Goal: Information Seeking & Learning: Find specific fact

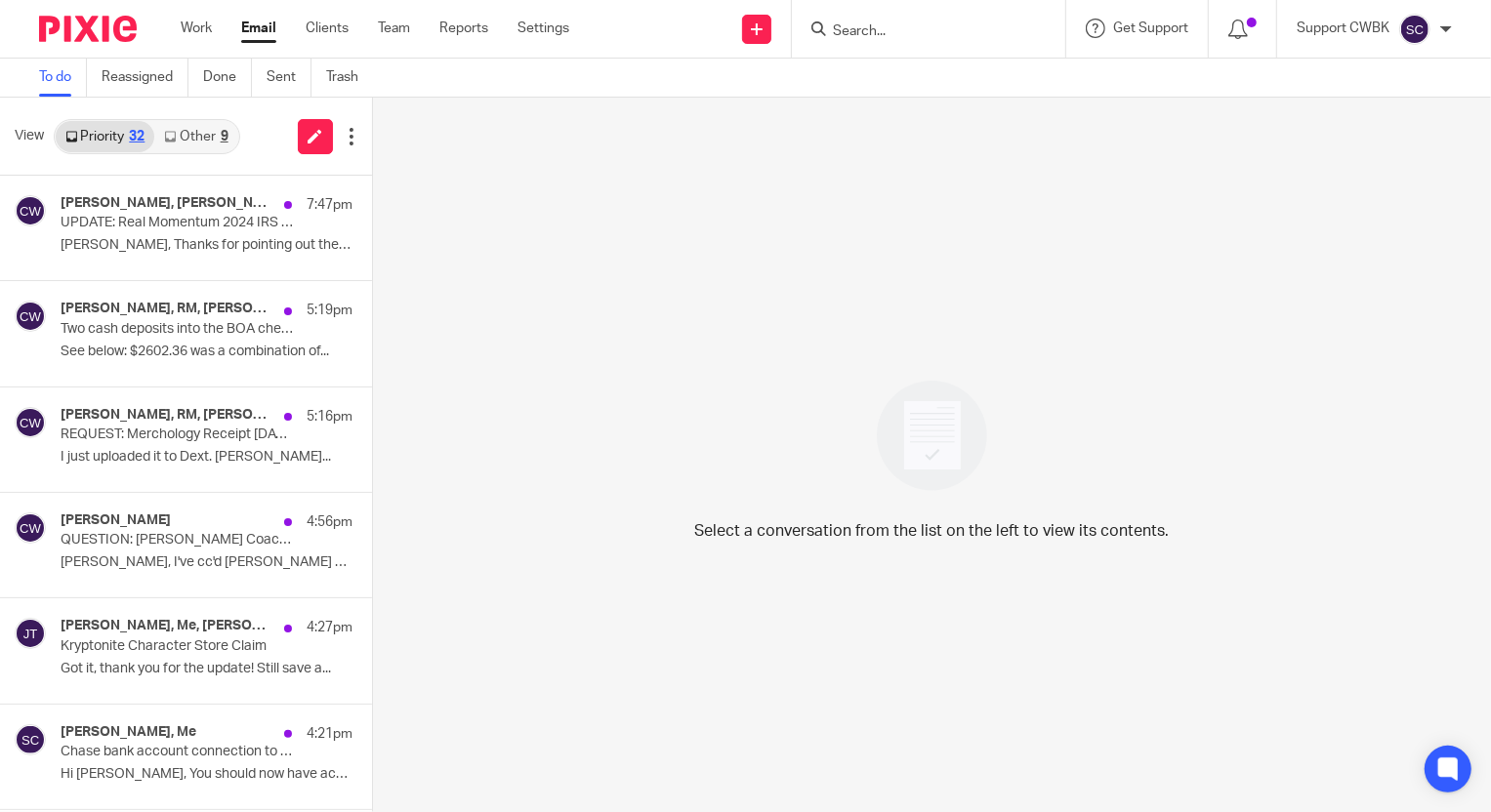
click at [193, 130] on link "Other 9" at bounding box center [195, 136] width 83 height 31
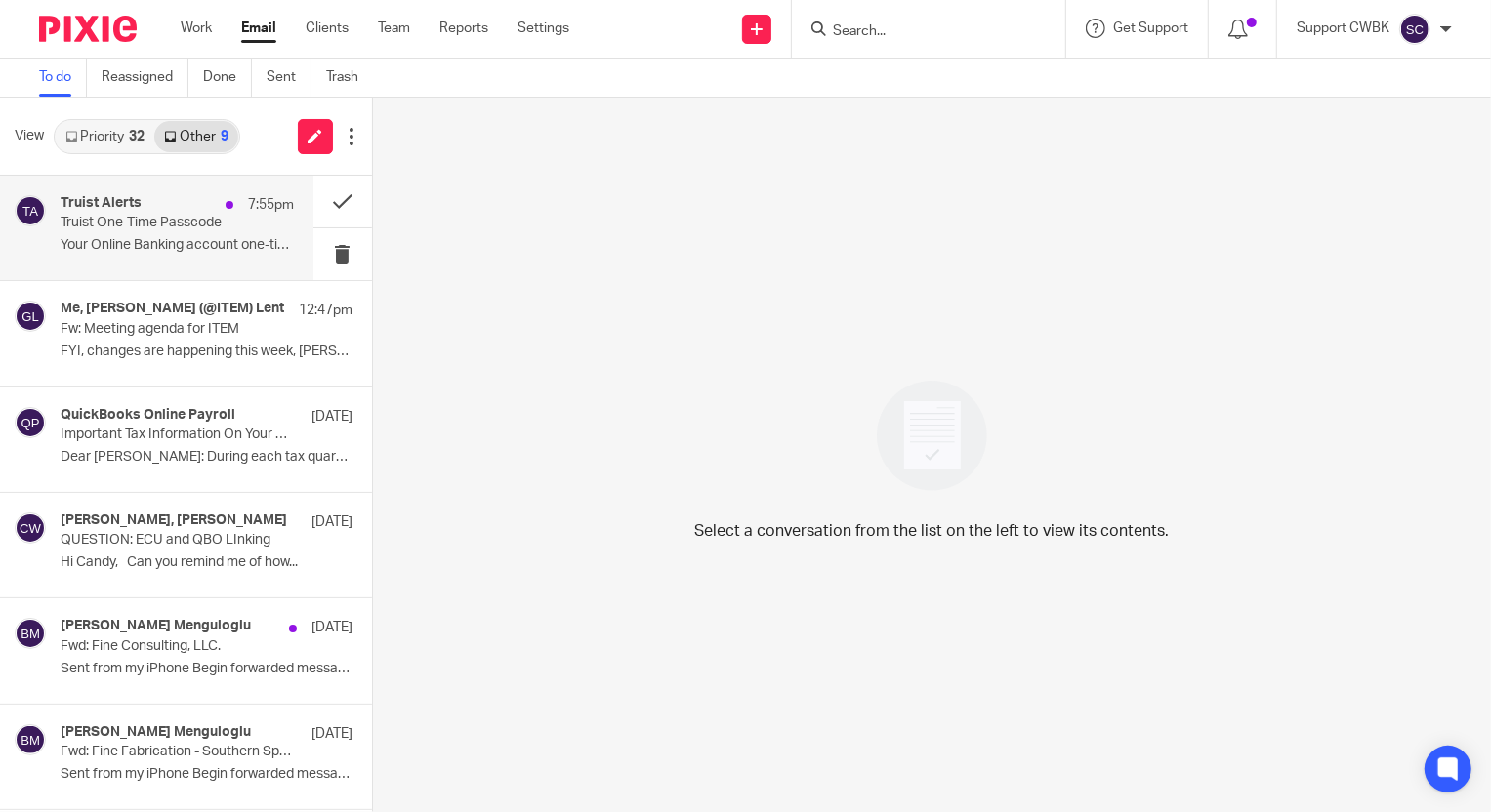
click at [140, 228] on p "Truist One-Time Passcode" at bounding box center [154, 223] width 187 height 17
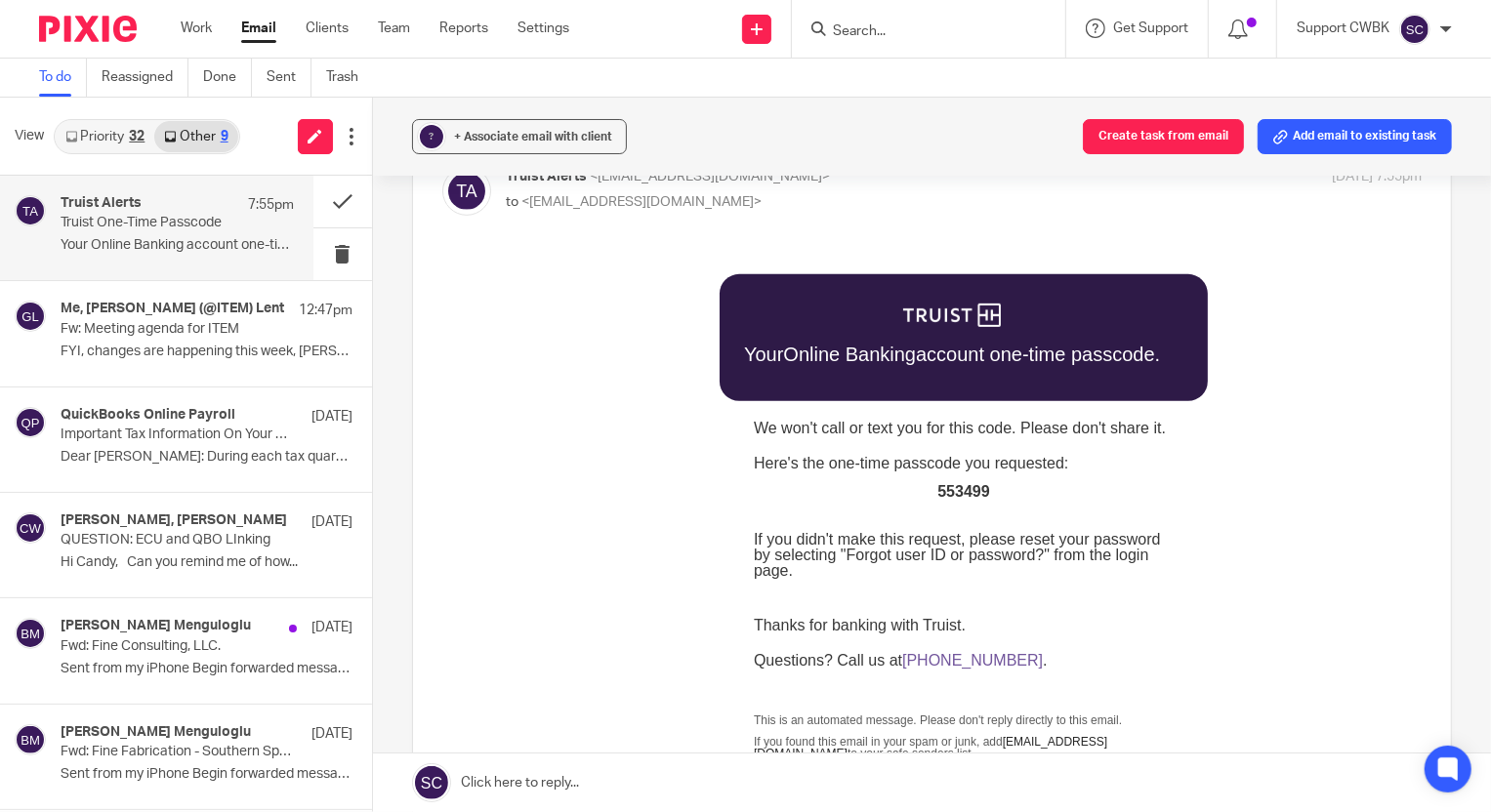
scroll to position [621, 0]
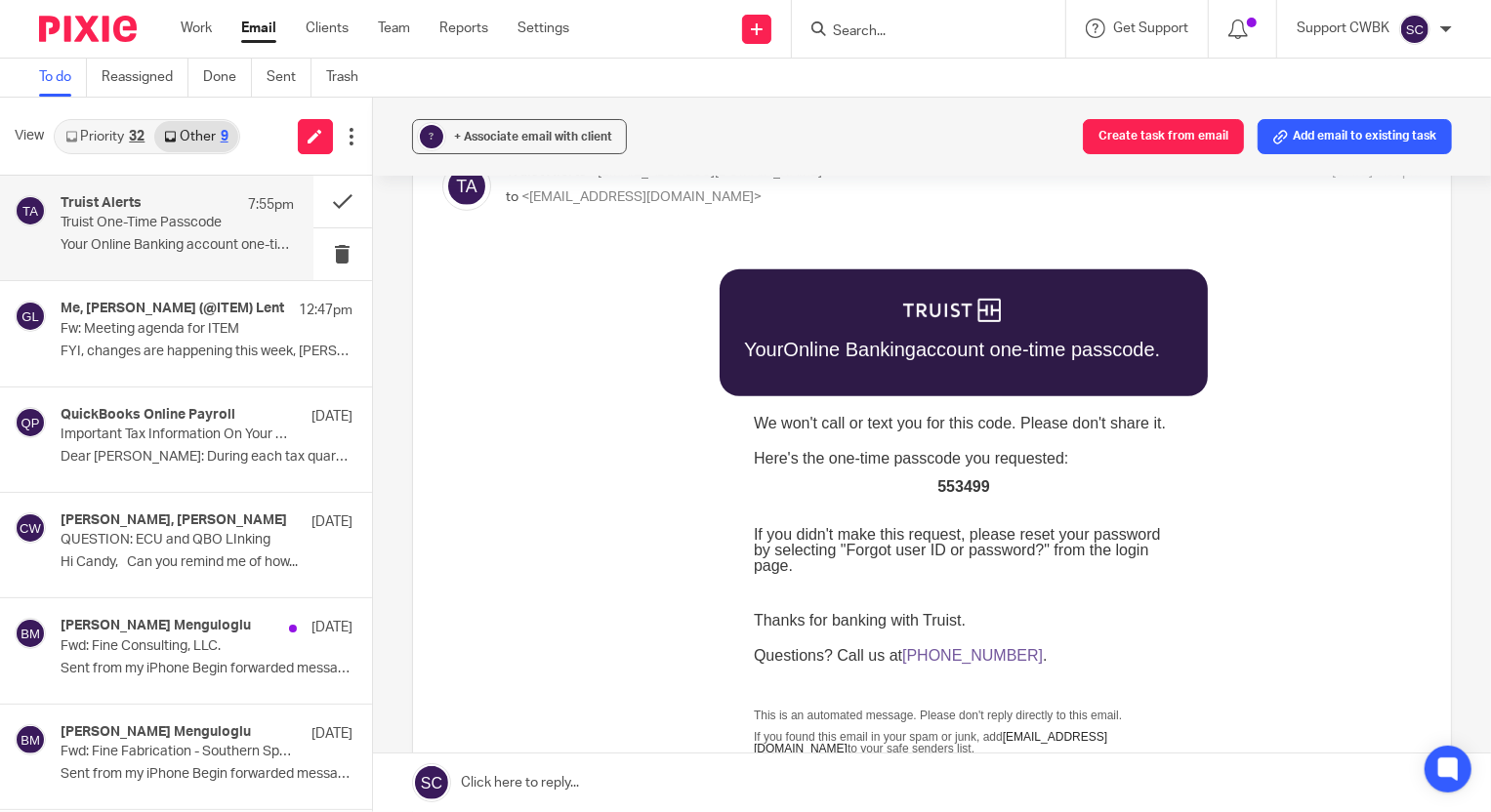
click at [952, 481] on span "553499" at bounding box center [962, 485] width 52 height 17
copy span "553499"
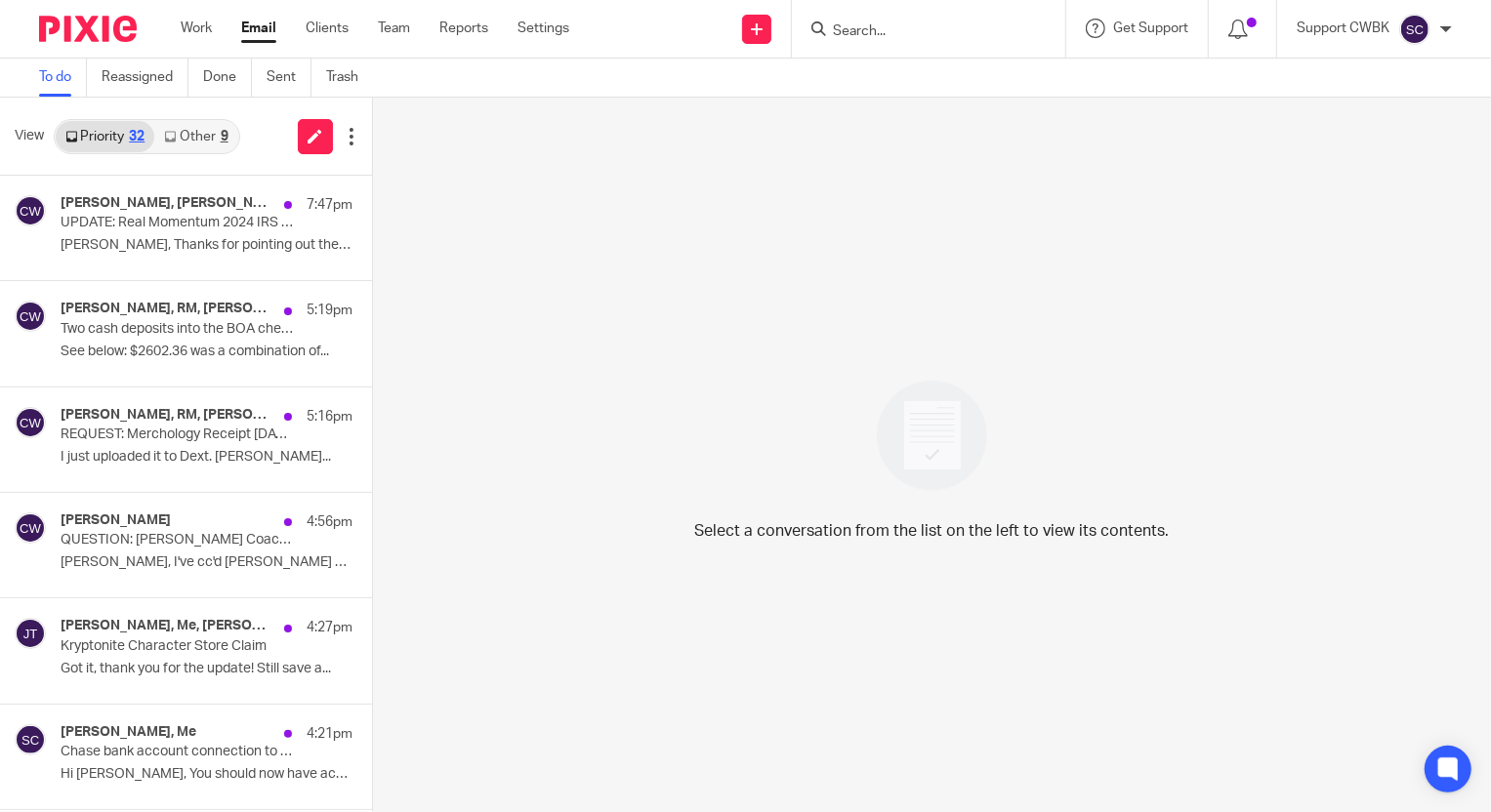
click at [182, 141] on link "Other 9" at bounding box center [195, 136] width 83 height 31
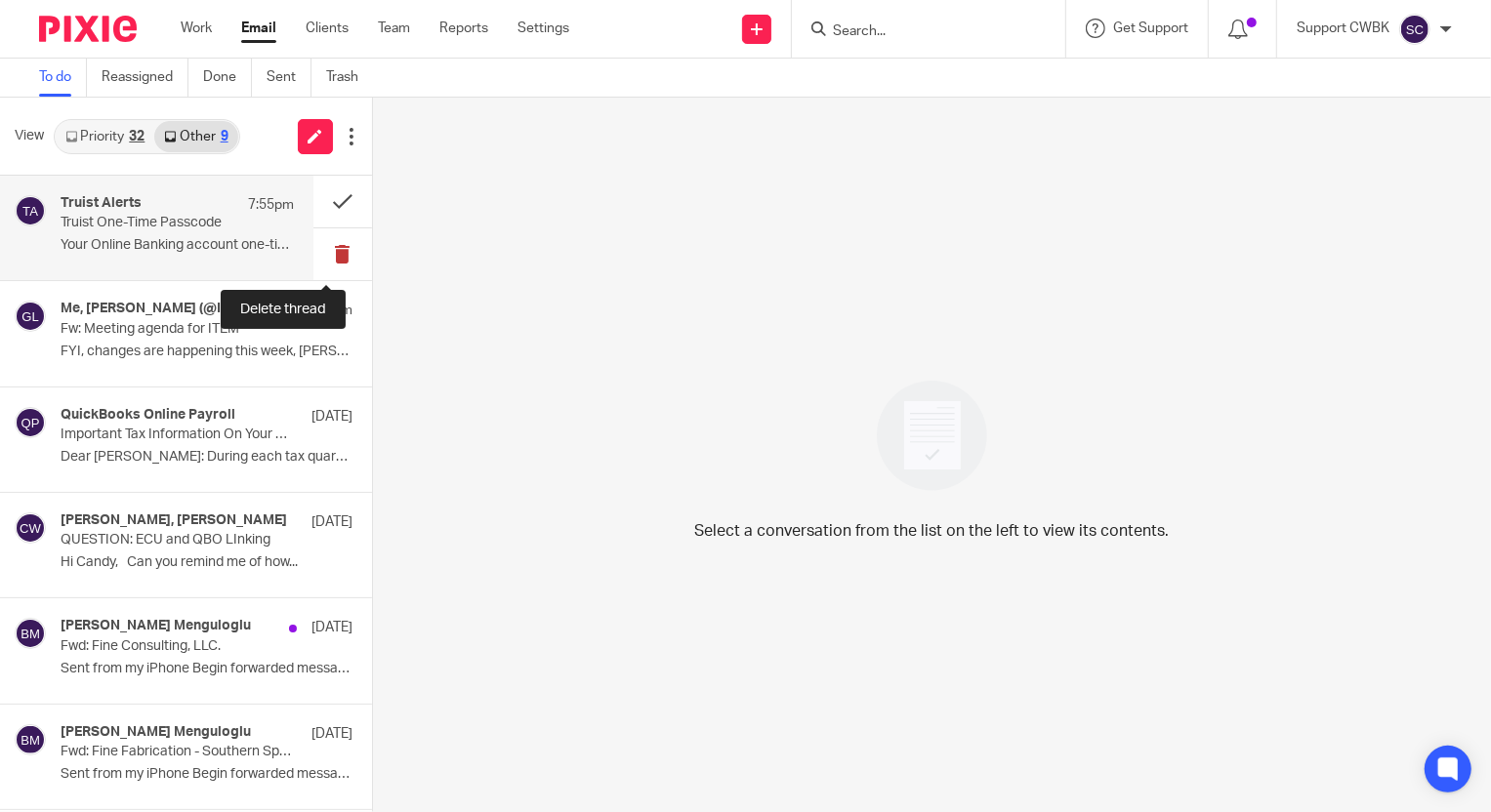
click at [333, 250] on button at bounding box center [343, 254] width 59 height 52
